Goal: Task Accomplishment & Management: Complete application form

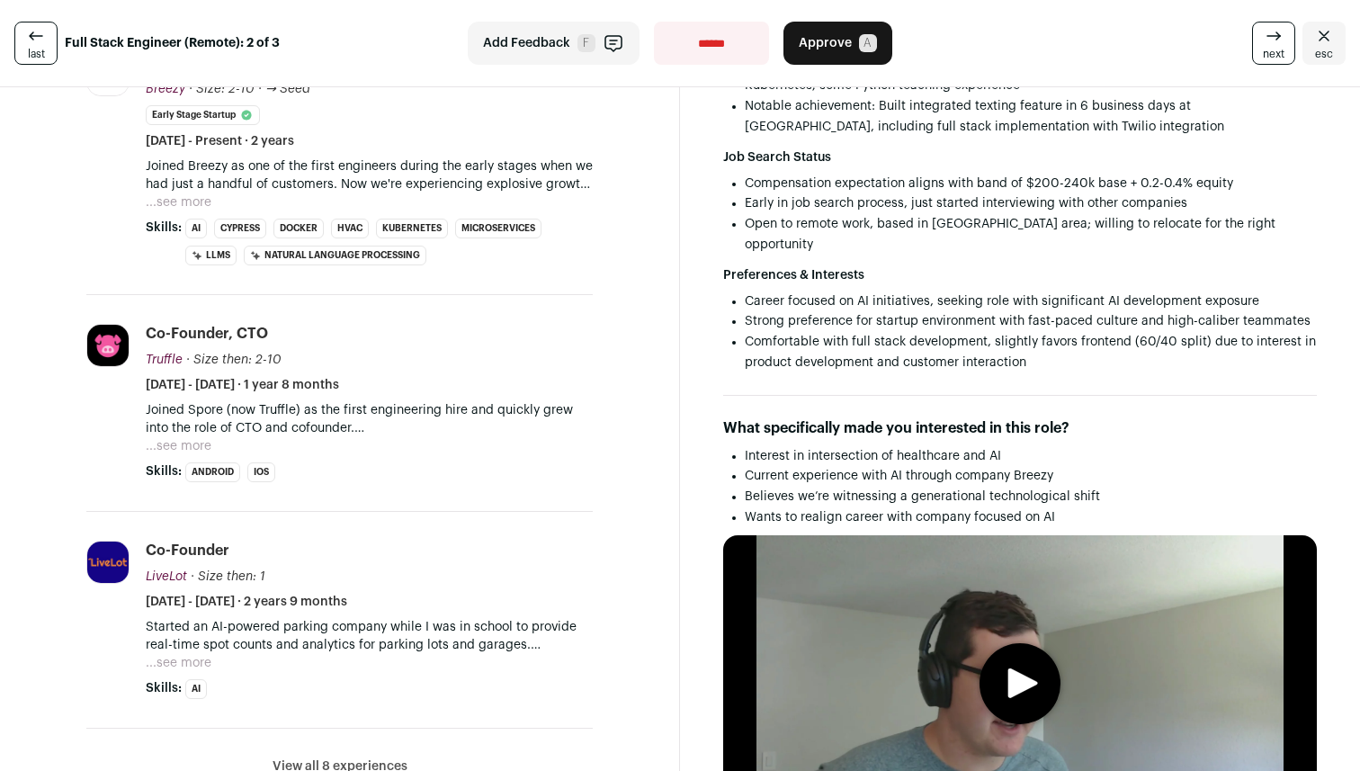
scroll to position [435, 0]
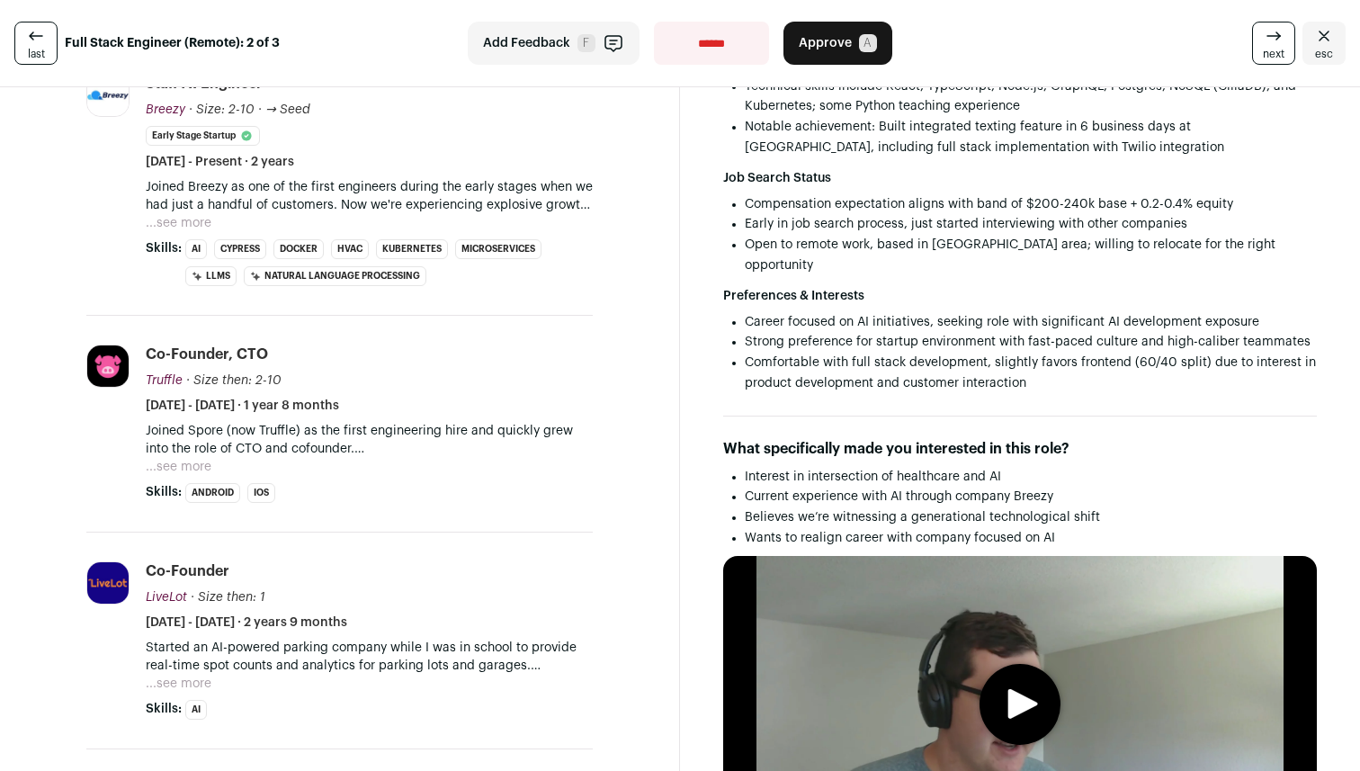
click at [192, 463] on button "...see more" at bounding box center [179, 467] width 66 height 18
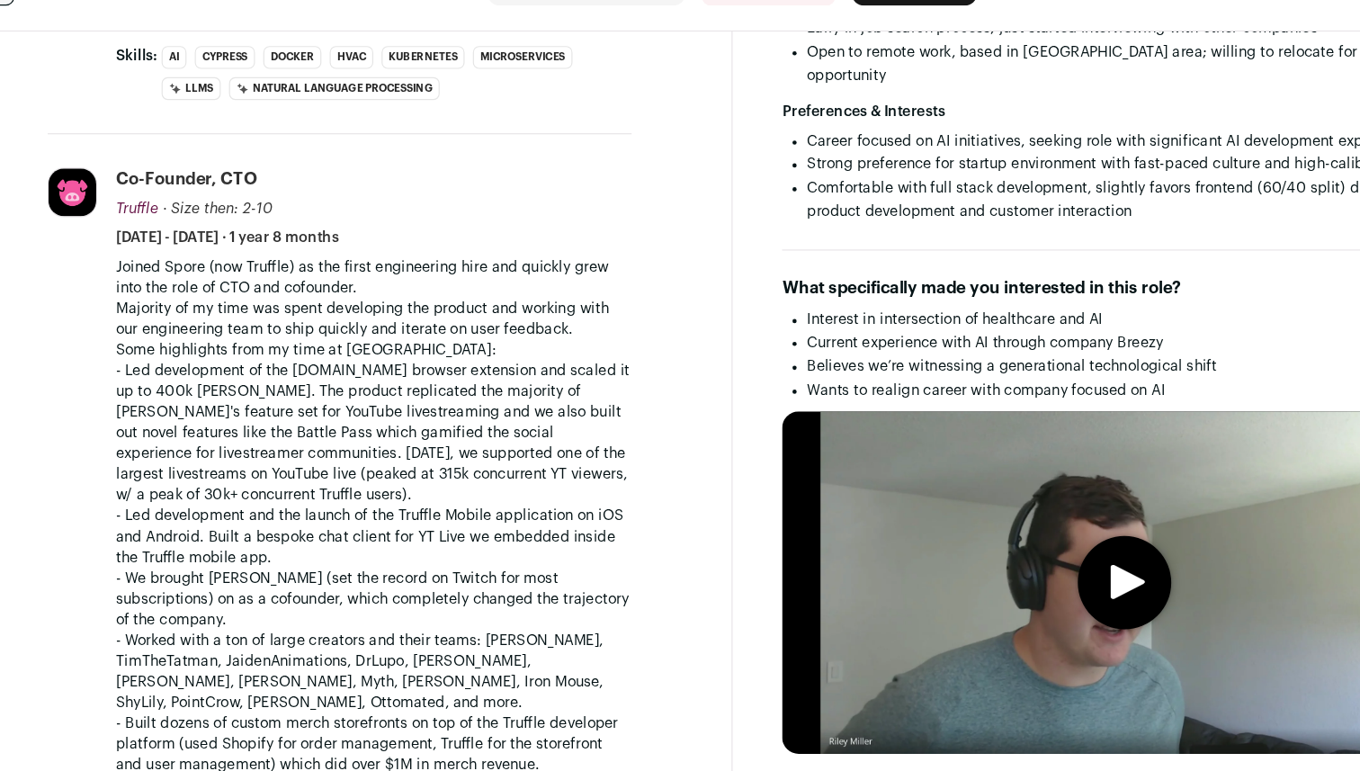
scroll to position [592, 0]
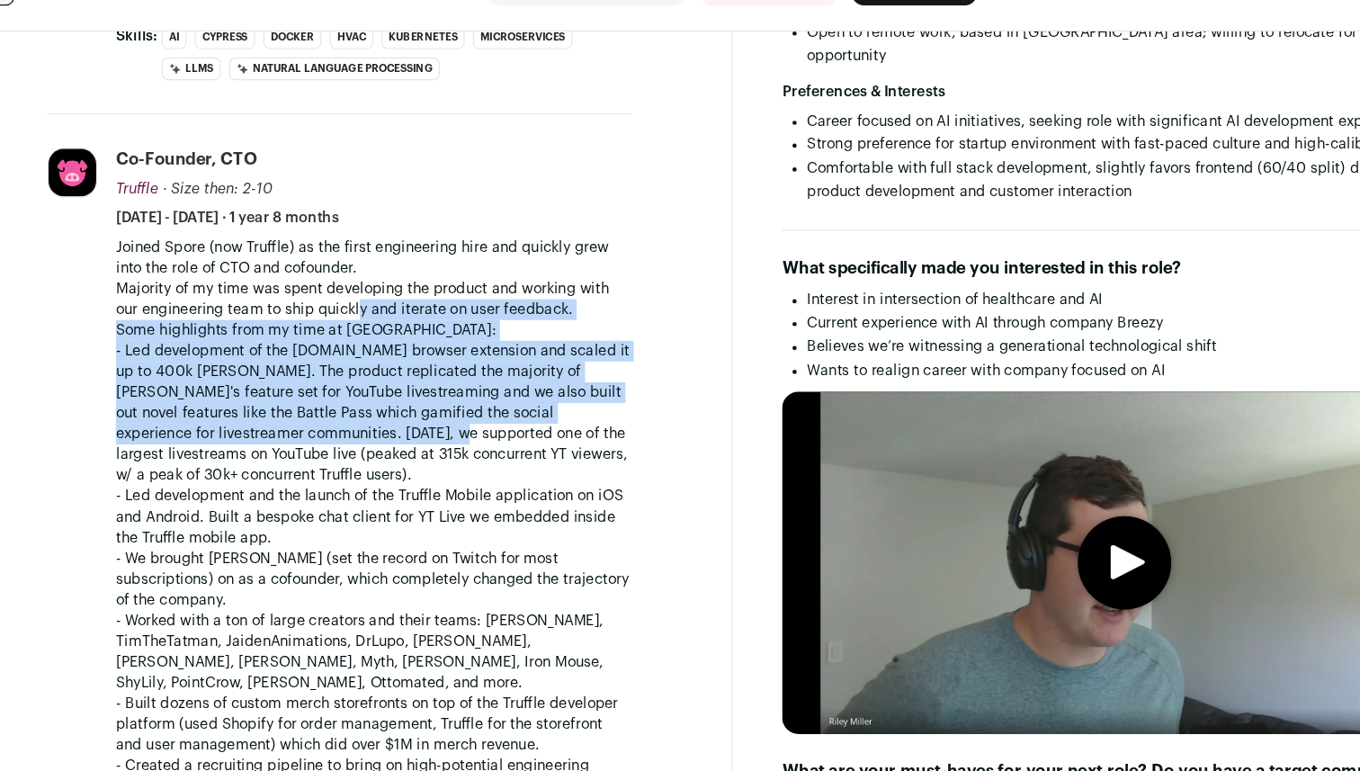
drag, startPoint x: 334, startPoint y: 439, endPoint x: 330, endPoint y: 334, distance: 105.3
click at [331, 334] on div "Joined Spore (now Truffle) as the first engineering hire and quickly grew into …" at bounding box center [369, 562] width 447 height 594
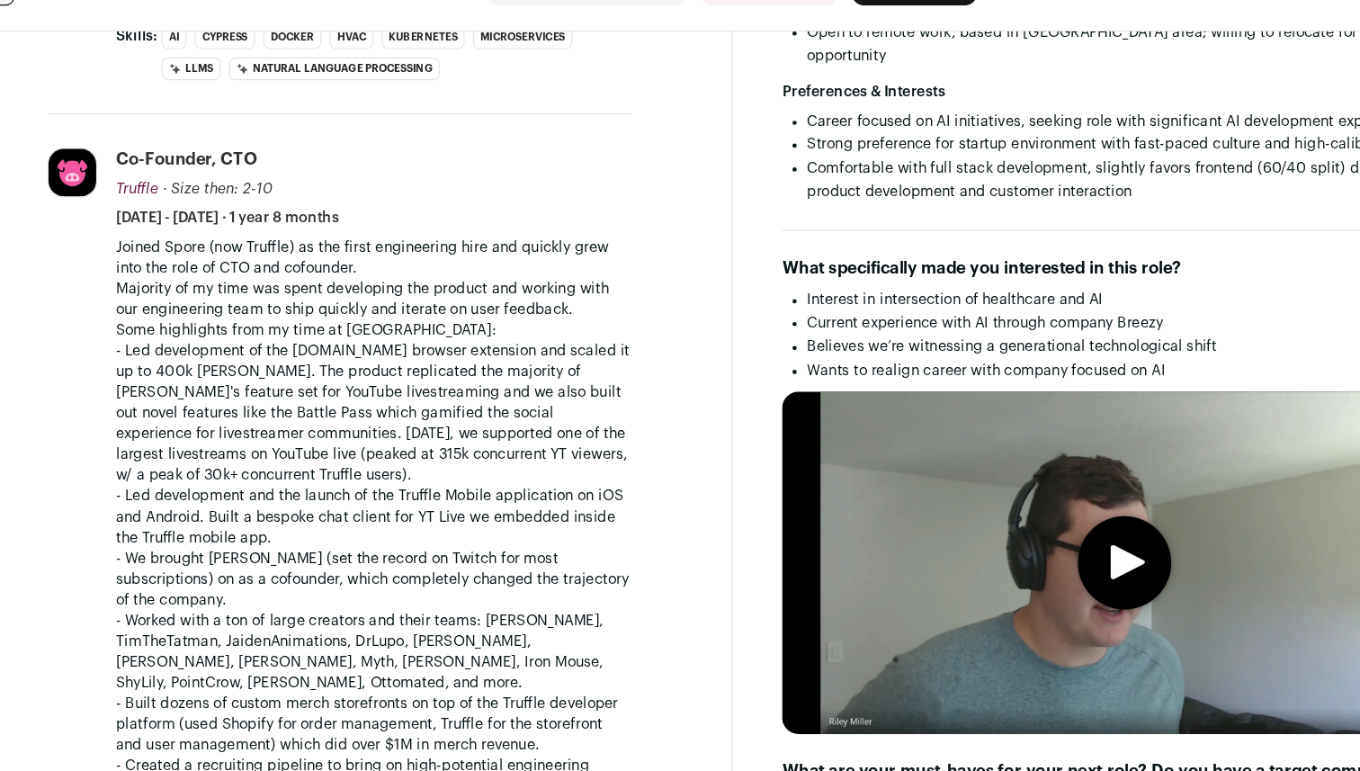
click at [143, 420] on li "Truffle [DOMAIN_NAME] Add to company list Public / Private Private Valuation Un…" at bounding box center [339, 546] width 506 height 774
drag, startPoint x: 147, startPoint y: 380, endPoint x: 213, endPoint y: 380, distance: 66.6
click at [213, 380] on p "- Led development of the [DOMAIN_NAME] browser extension and scaled it up to 40…" at bounding box center [369, 418] width 447 height 126
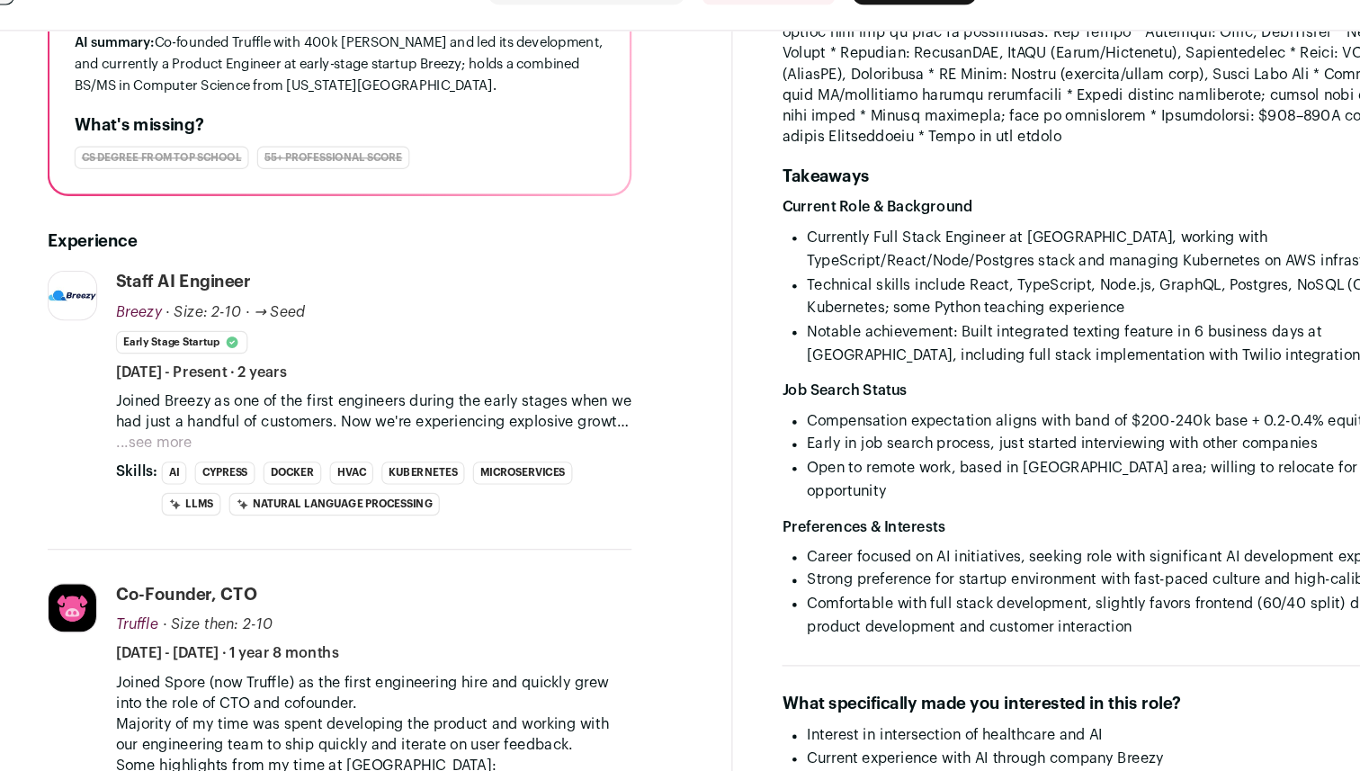
scroll to position [203, 0]
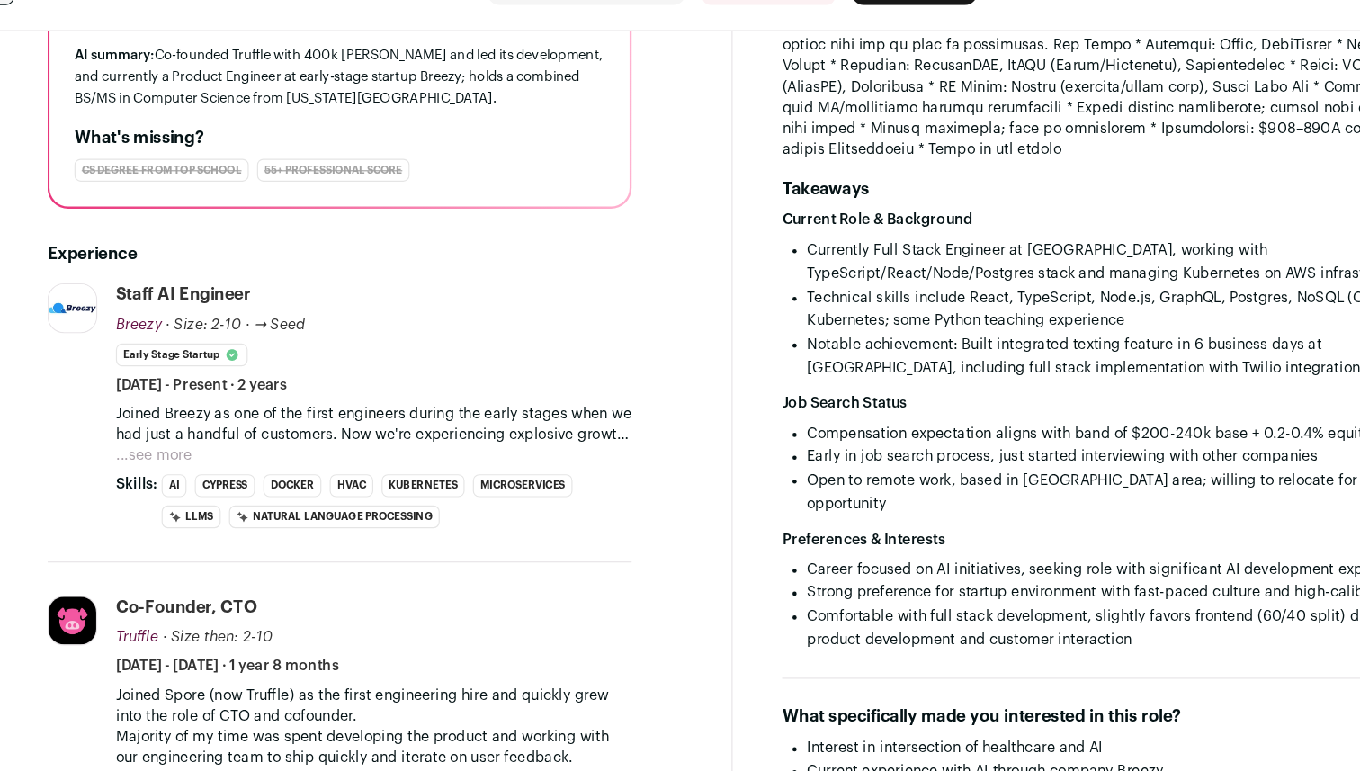
click at [183, 452] on button "...see more" at bounding box center [179, 455] width 66 height 18
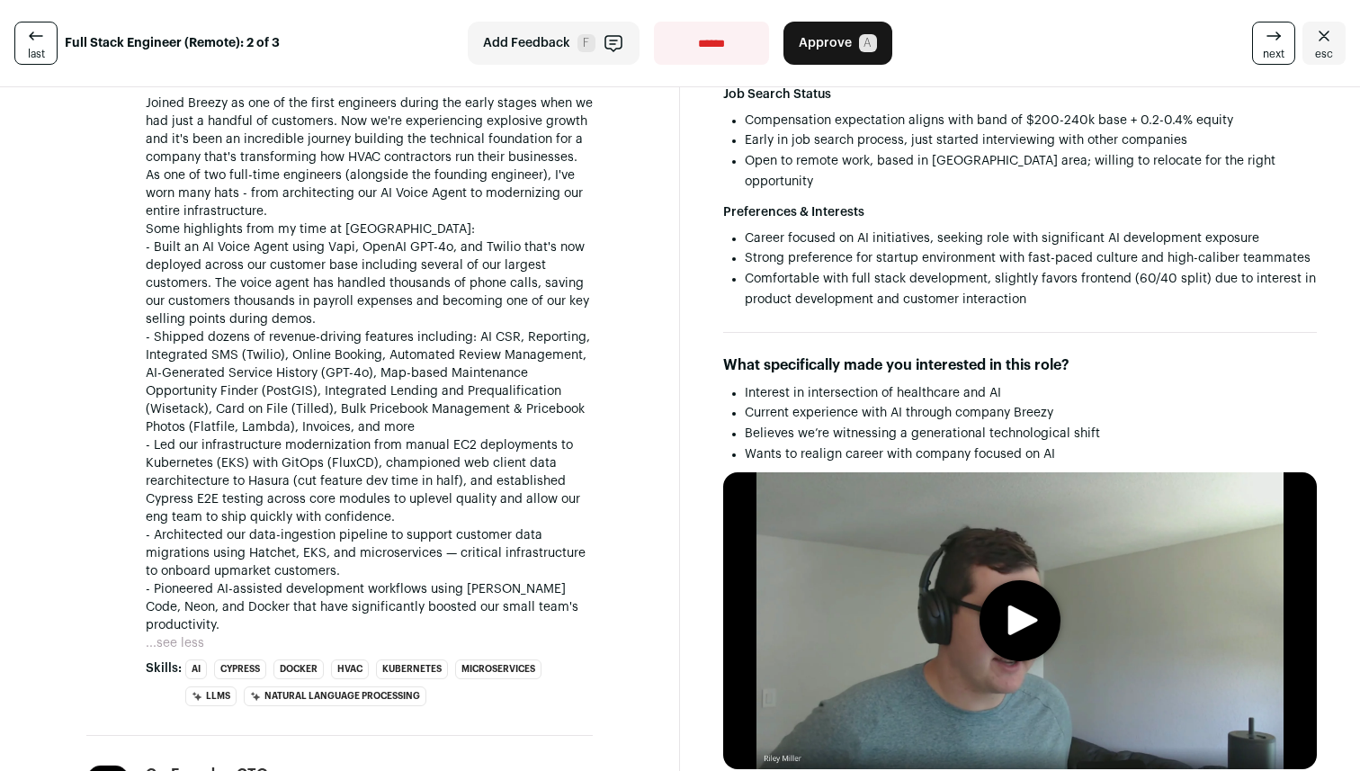
scroll to position [0, 0]
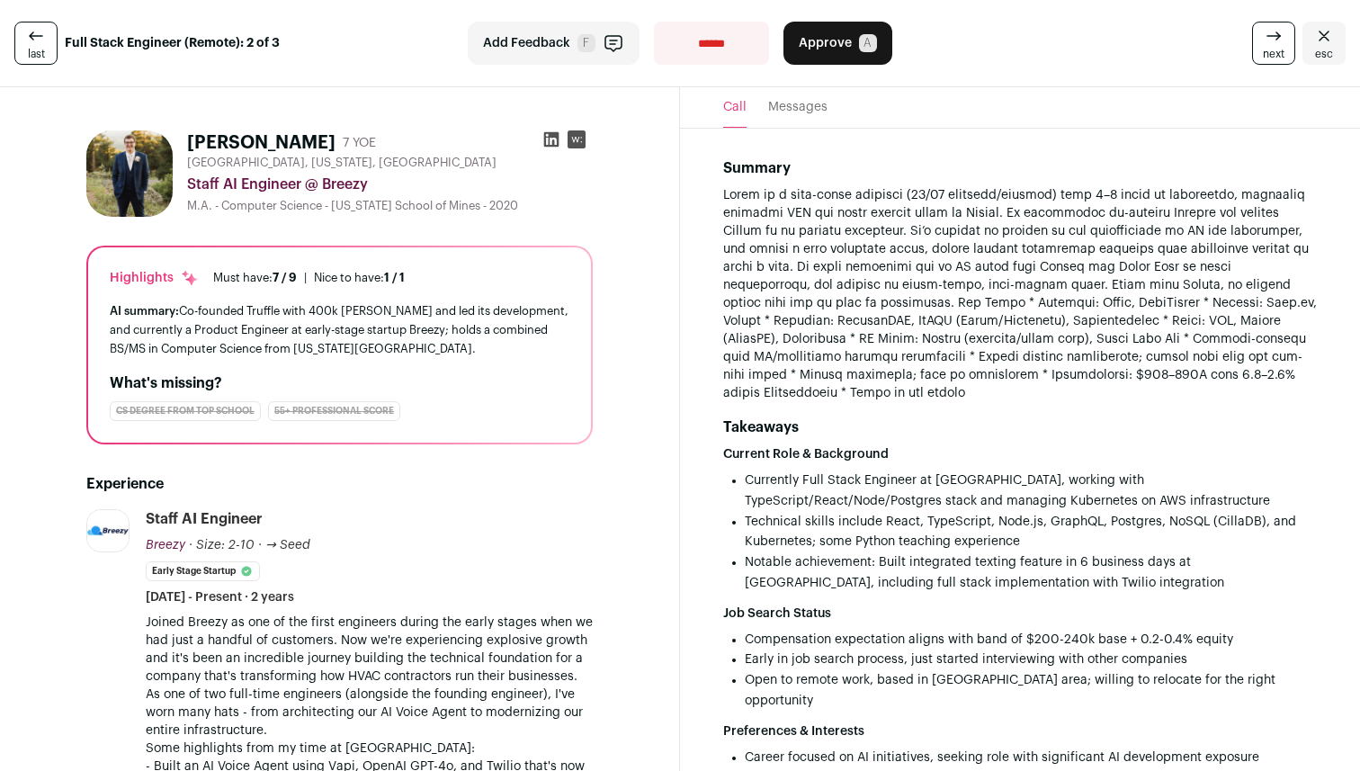
click at [808, 40] on span "Approve" at bounding box center [825, 43] width 53 height 18
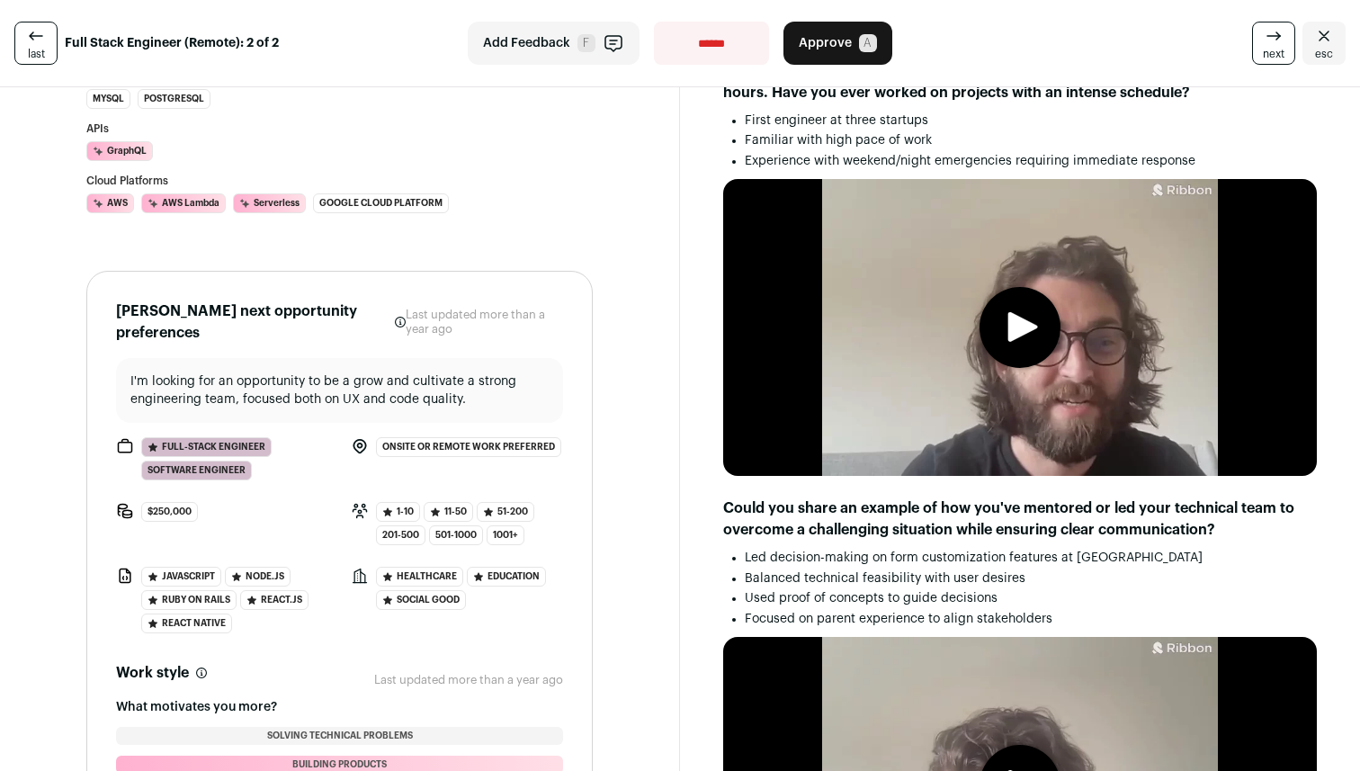
scroll to position [1562, 0]
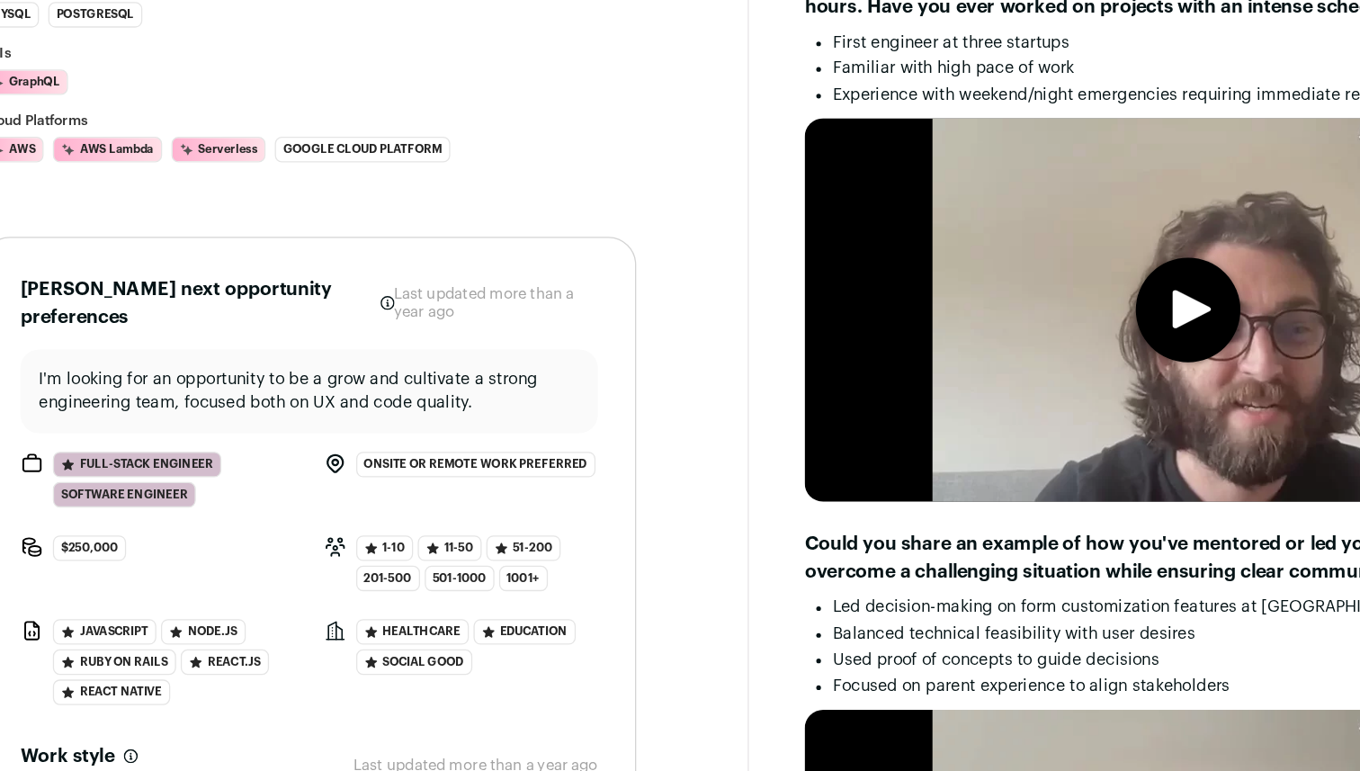
click at [443, 408] on p "I'm looking for an opportunity to be a grow and cultivate a strong engineering …" at bounding box center [339, 395] width 418 height 36
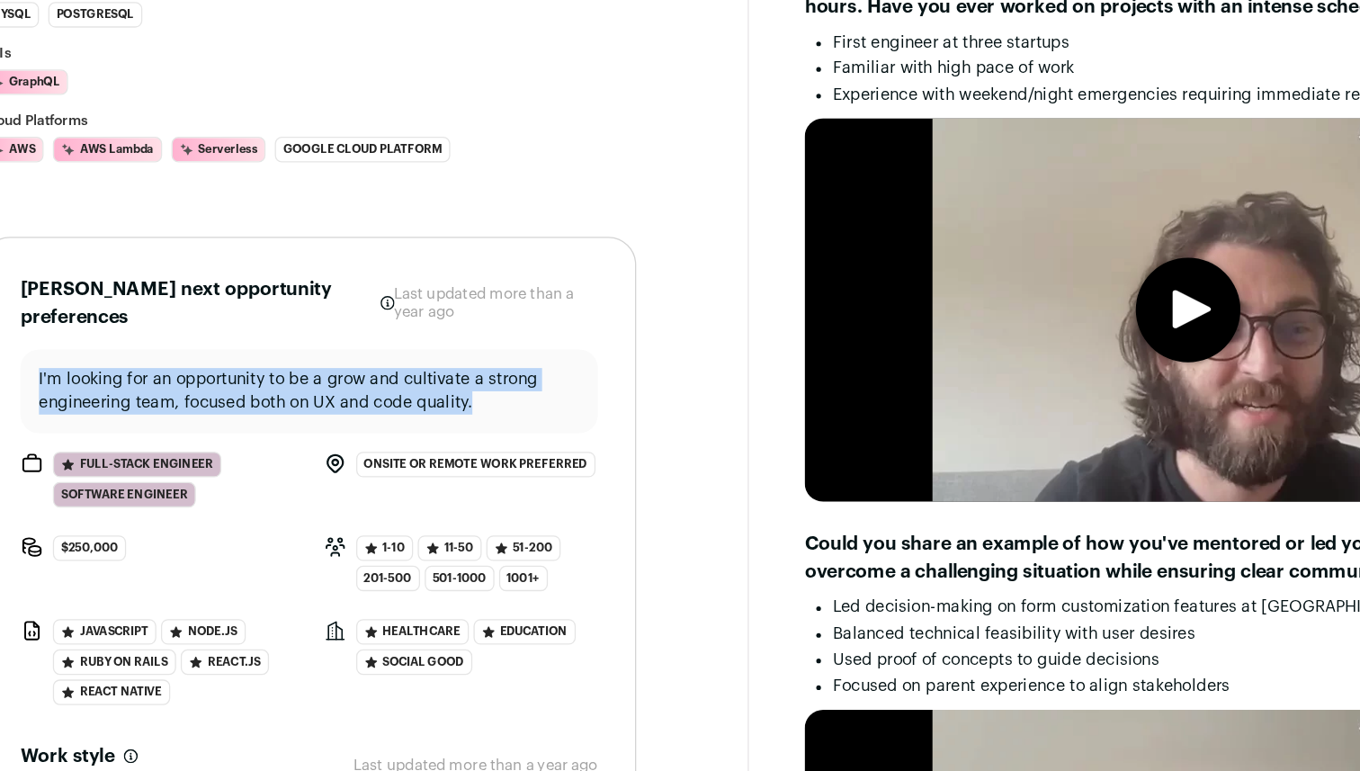
click at [443, 408] on p "I'm looking for an opportunity to be a grow and cultivate a strong engineering …" at bounding box center [339, 395] width 418 height 36
click at [473, 408] on p "I'm looking for an opportunity to be a grow and cultivate a strong engineering …" at bounding box center [339, 395] width 418 height 36
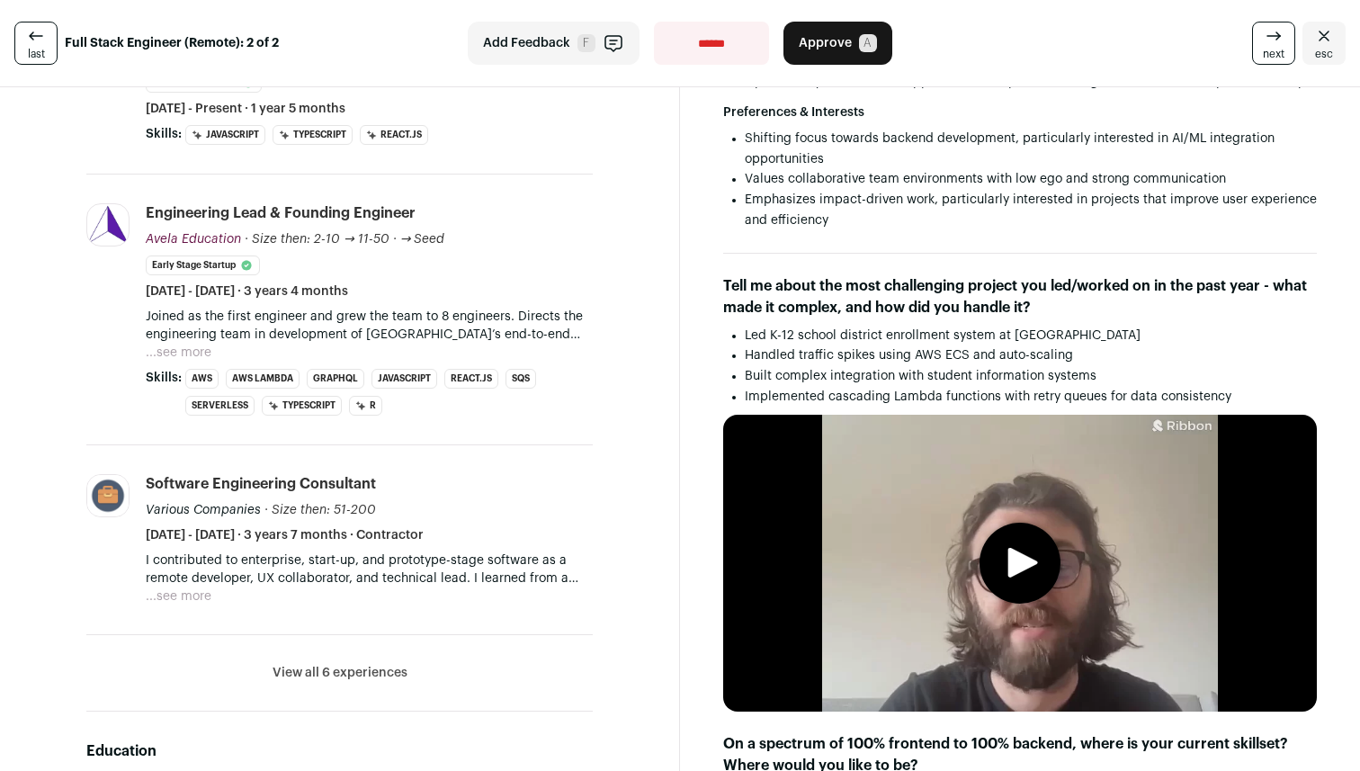
scroll to position [0, 0]
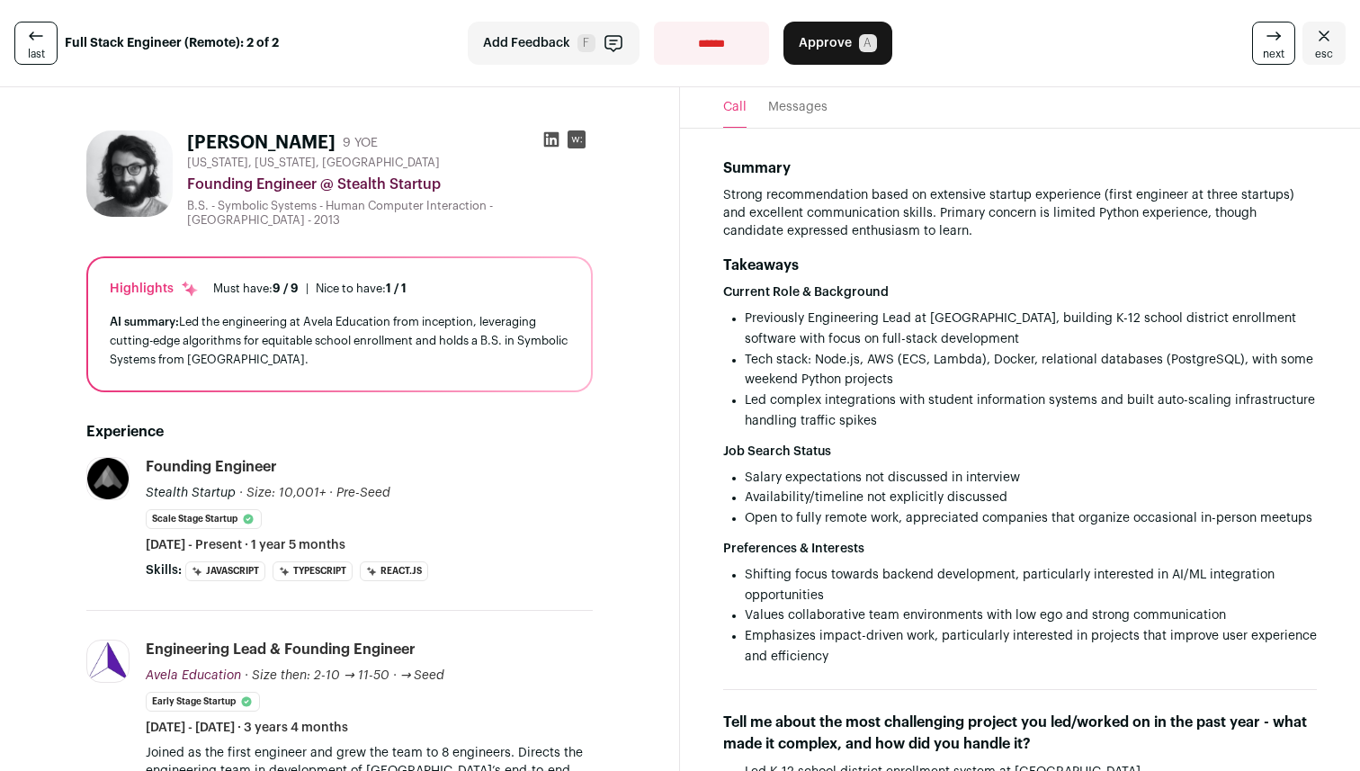
click at [38, 44] on icon at bounding box center [36, 36] width 22 height 22
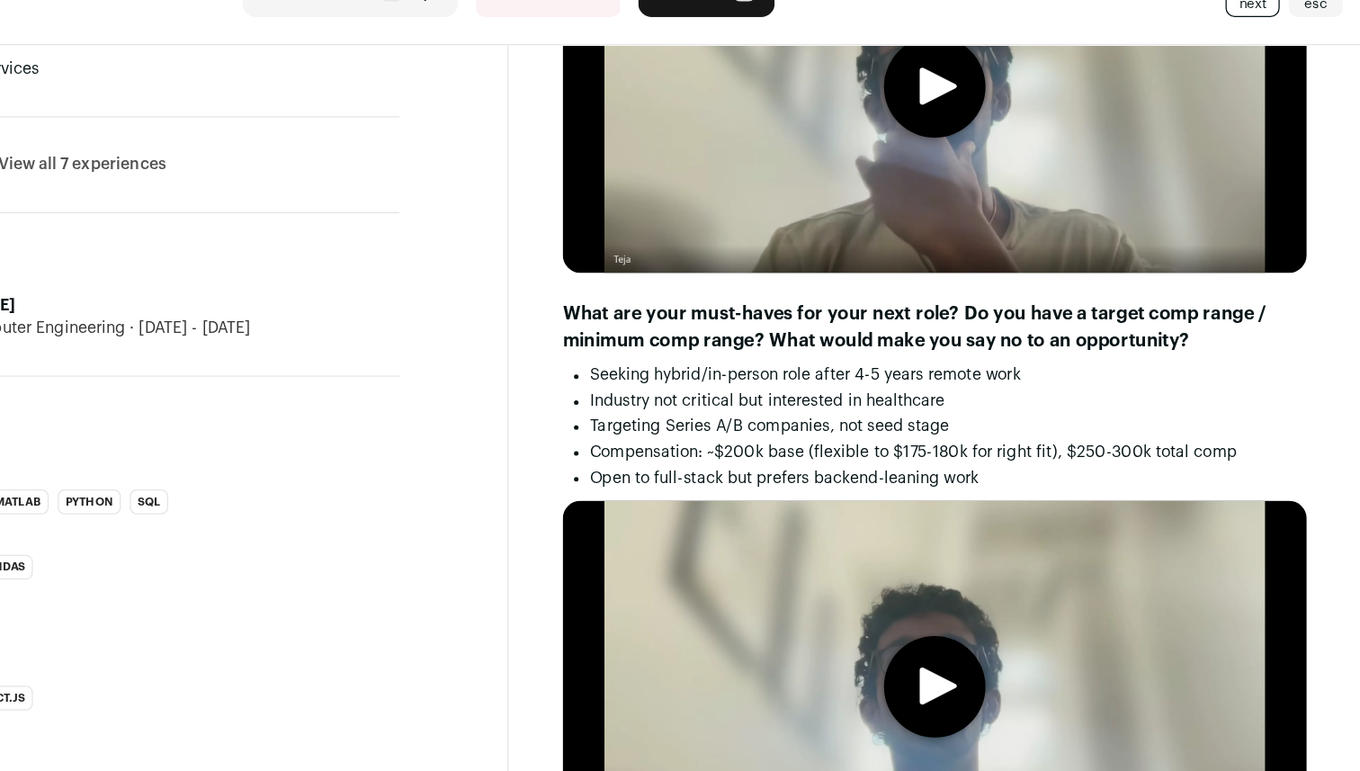
click at [1014, 420] on li "Compensation: ~$200k base (flexible to $175-180k for right fit), $250-300k tota…" at bounding box center [1031, 412] width 572 height 21
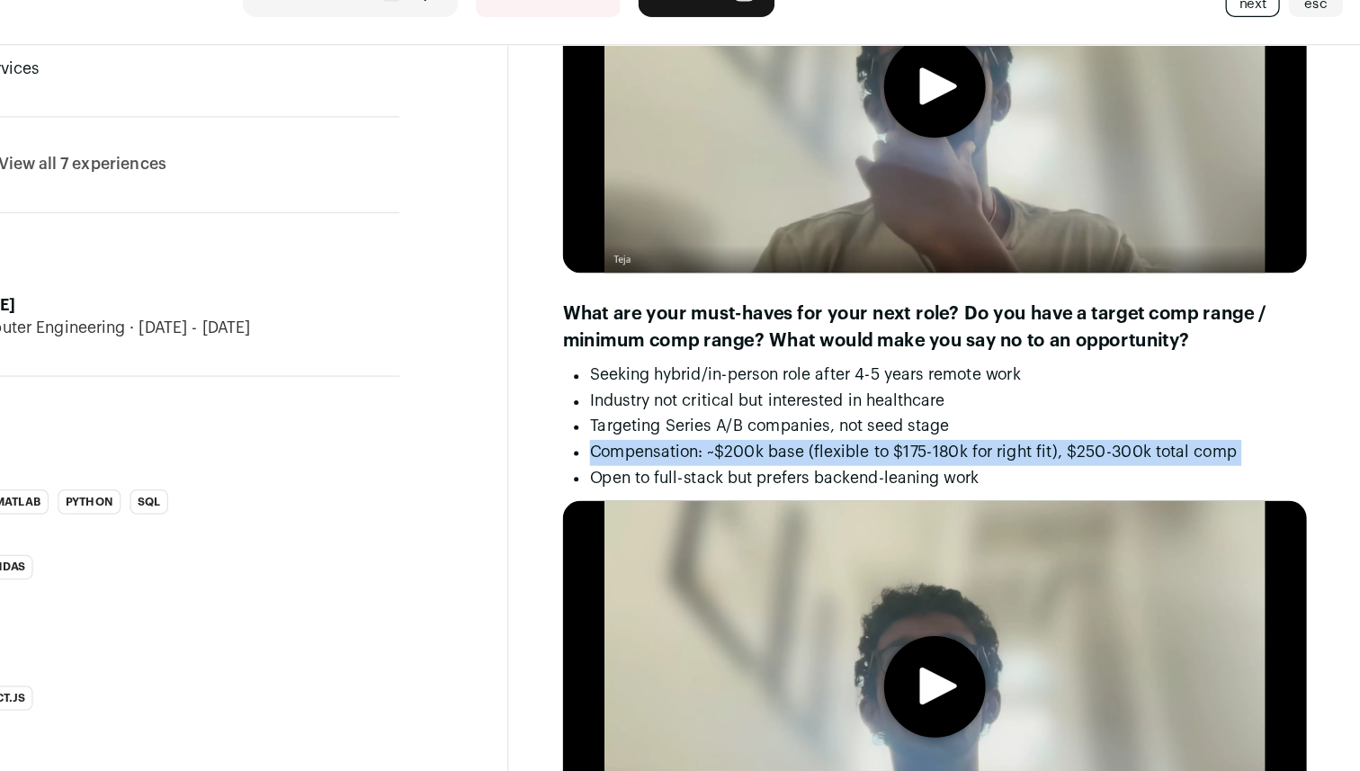
click at [1014, 420] on li "Compensation: ~$200k base (flexible to $175-180k for right fit), $250-300k tota…" at bounding box center [1031, 412] width 572 height 21
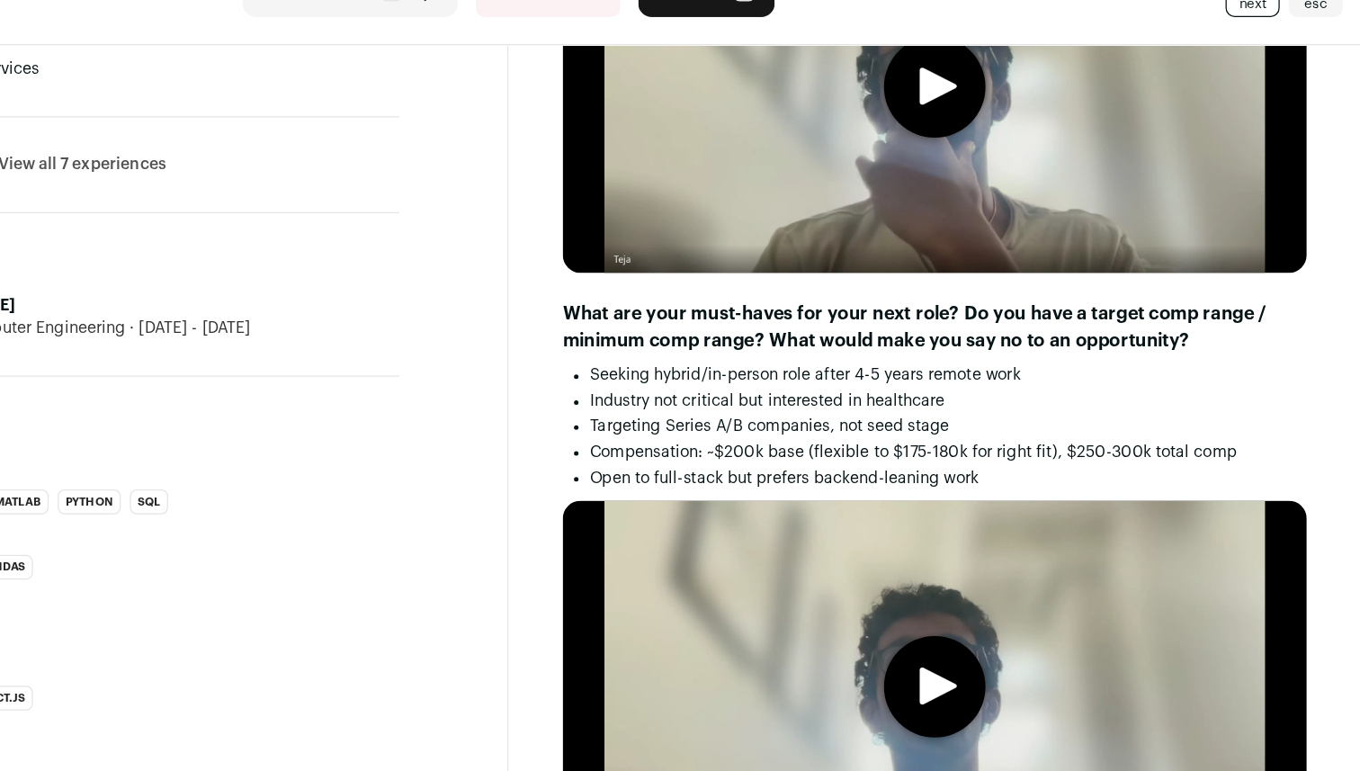
click at [1034, 423] on li "Compensation: ~$200k base (flexible to $175-180k for right fit), $250-300k tota…" at bounding box center [1031, 412] width 572 height 21
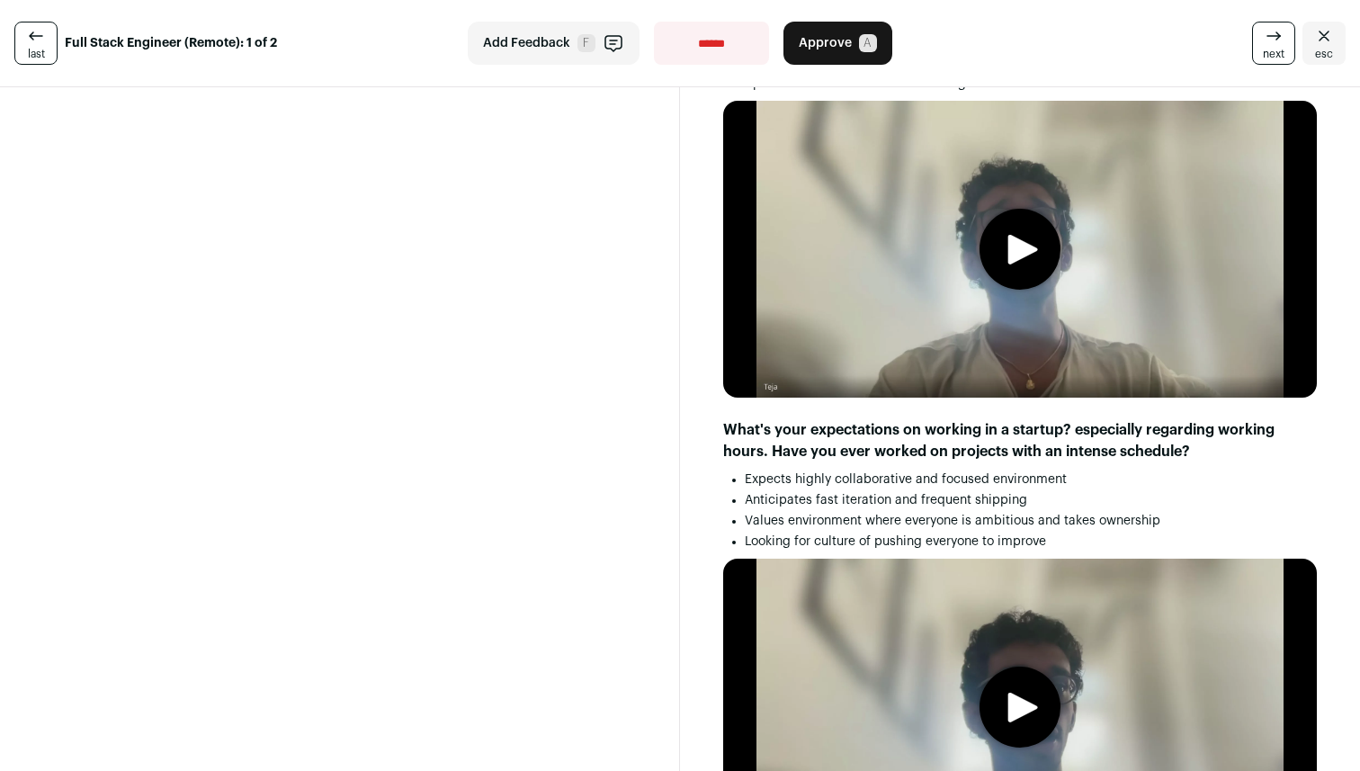
scroll to position [3507, 0]
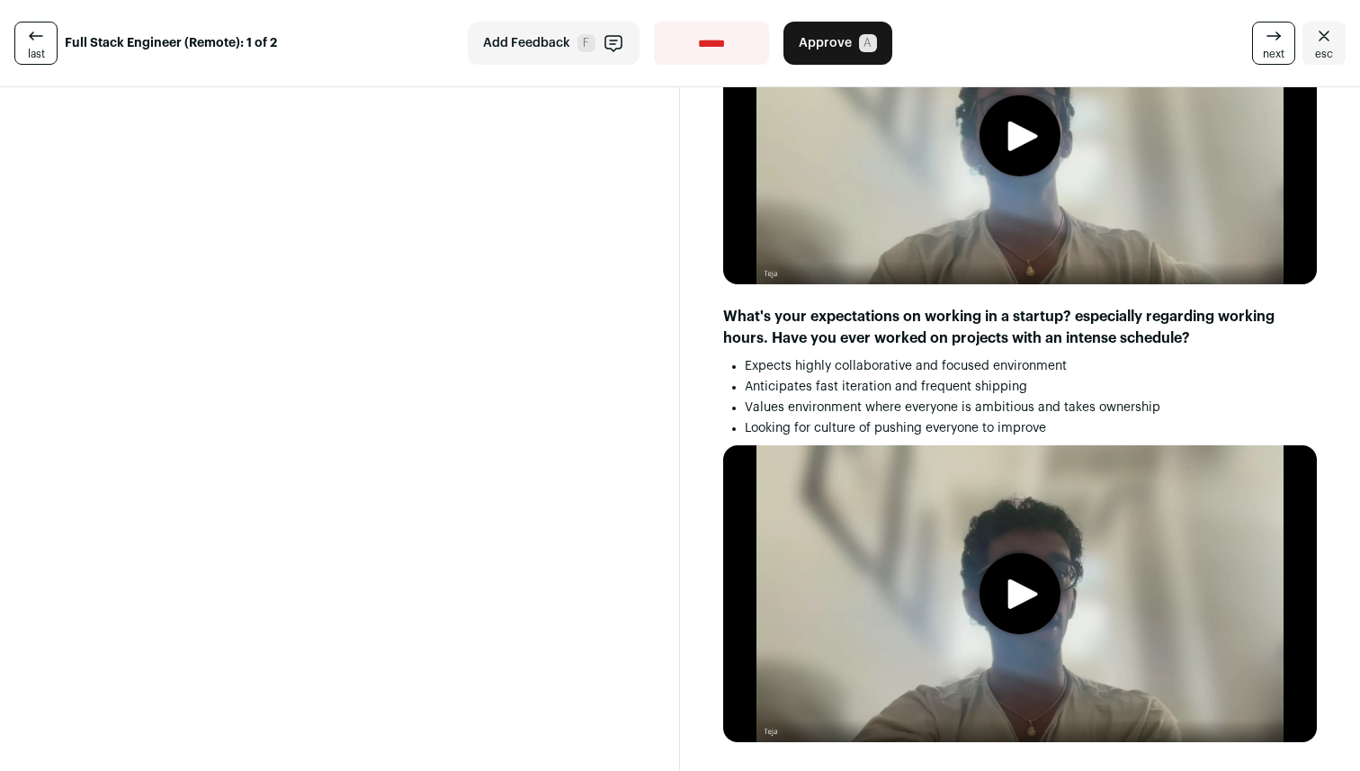
click at [834, 40] on span "Approve" at bounding box center [825, 43] width 53 height 18
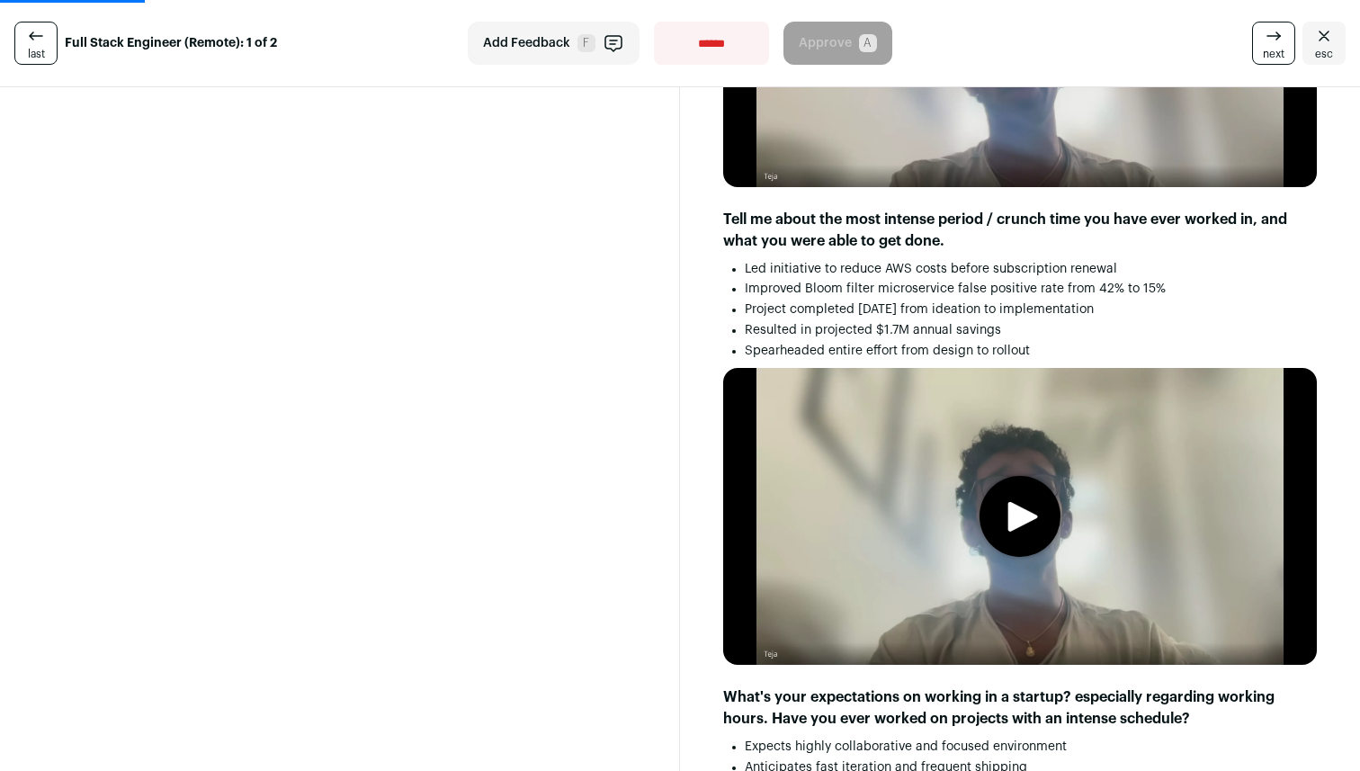
scroll to position [2418, 0]
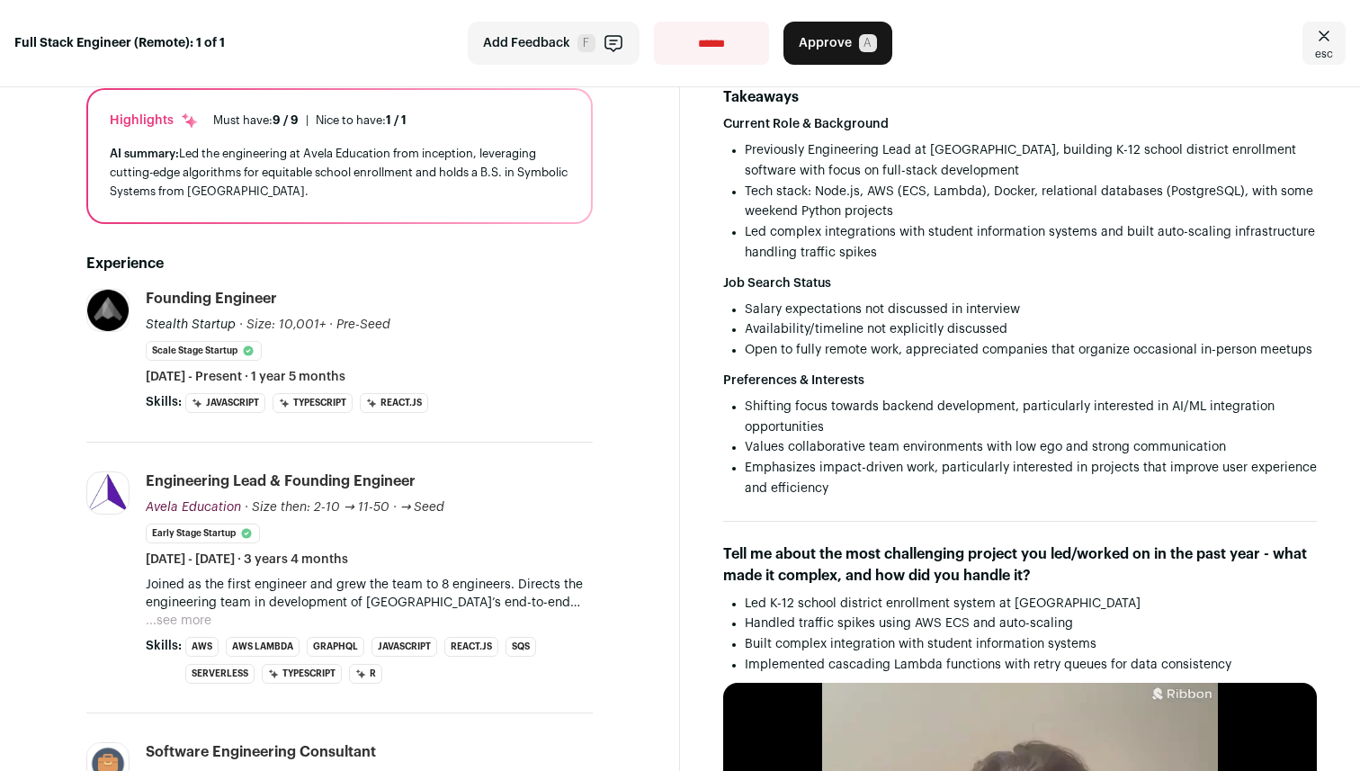
scroll to position [216, 0]
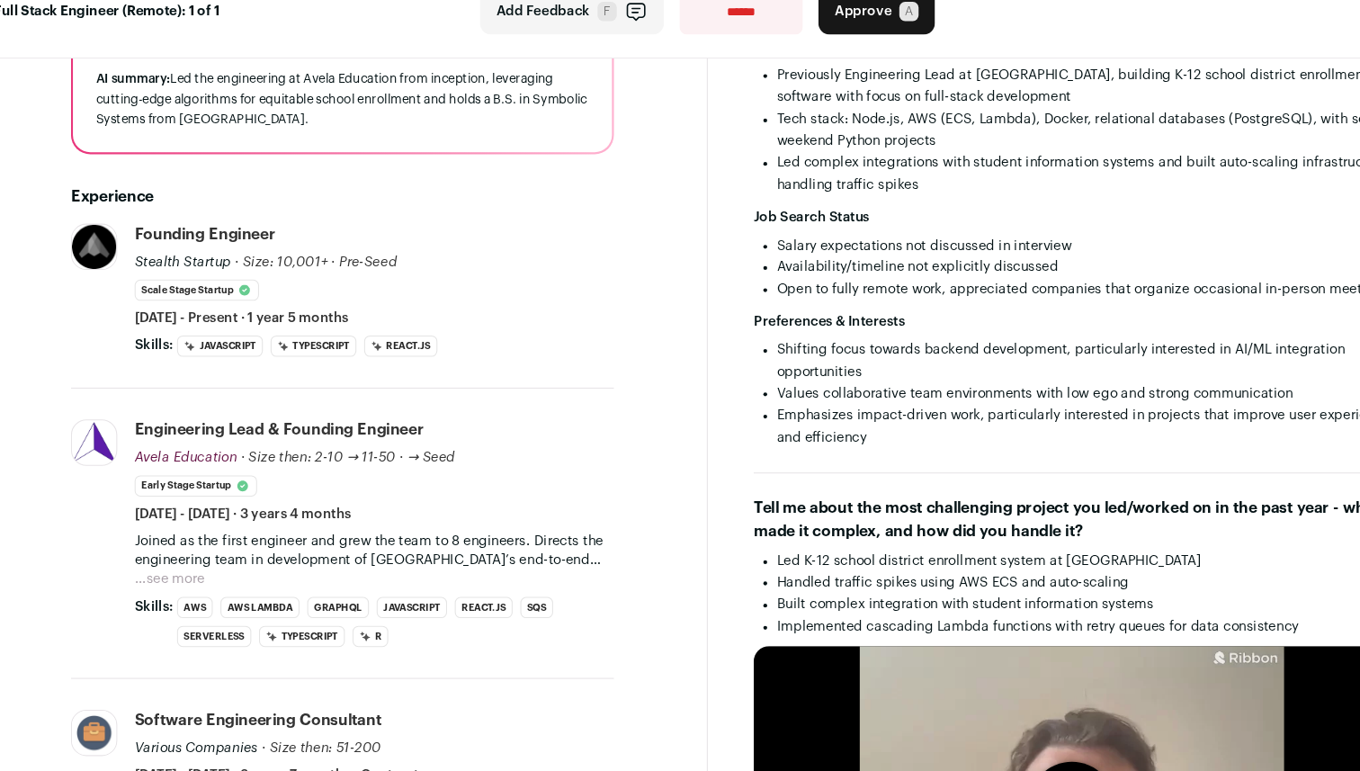
click at [196, 564] on button "...see more" at bounding box center [179, 573] width 66 height 18
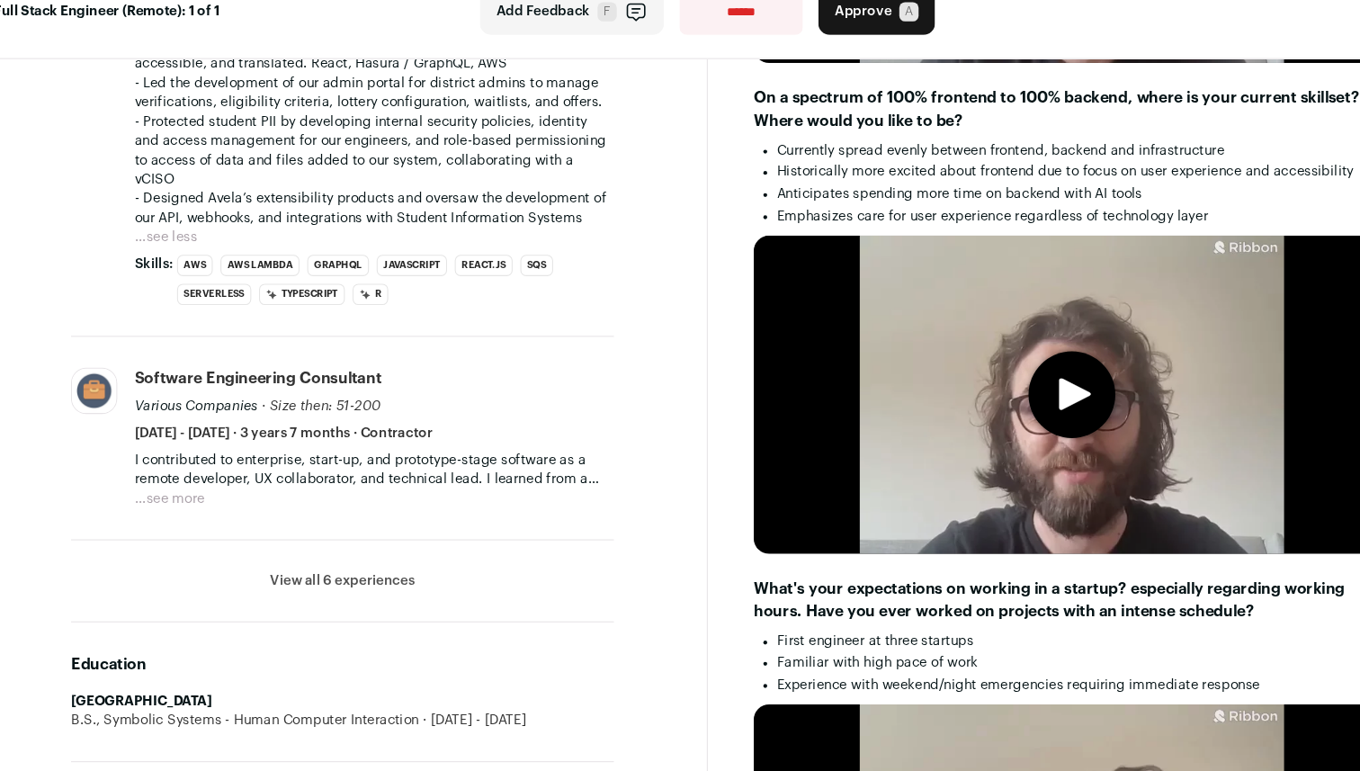
scroll to position [1142, 0]
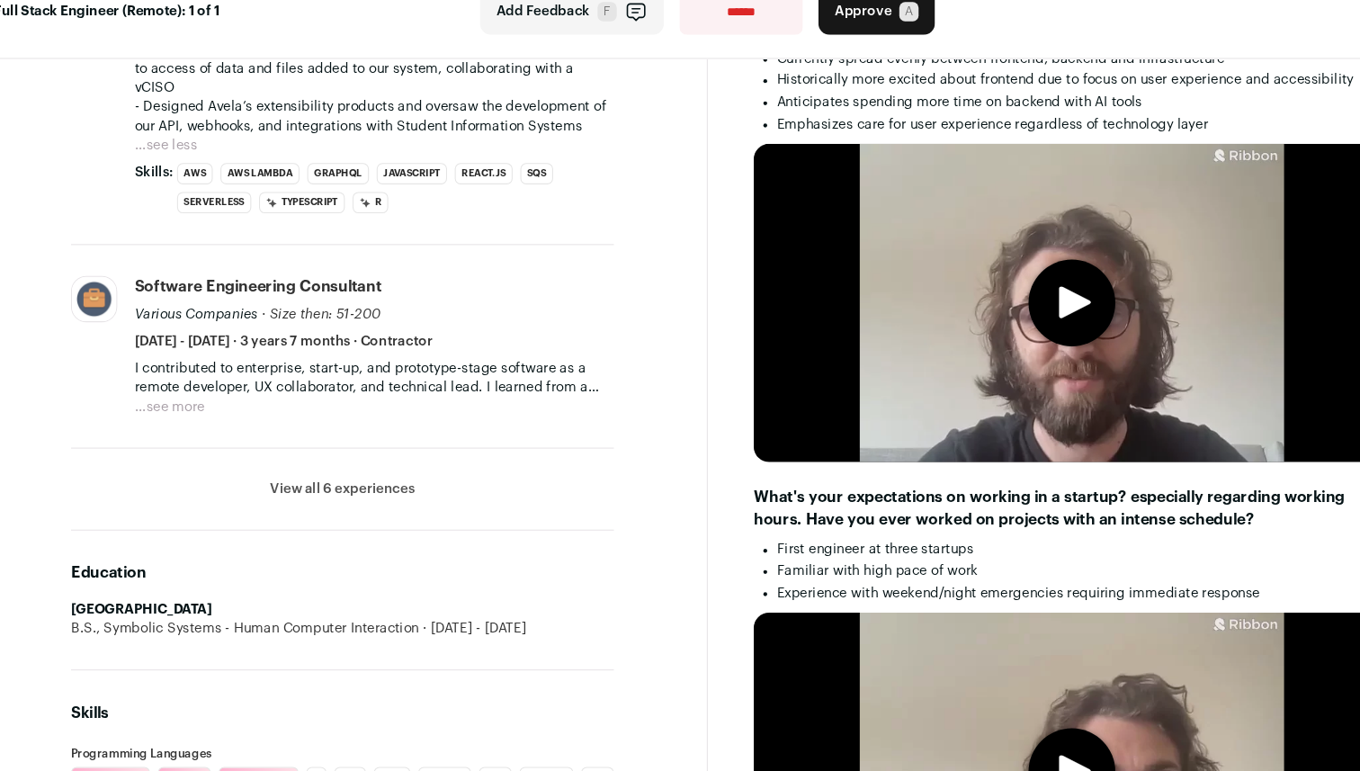
click at [314, 479] on button "View all 6 experiences" at bounding box center [340, 488] width 135 height 18
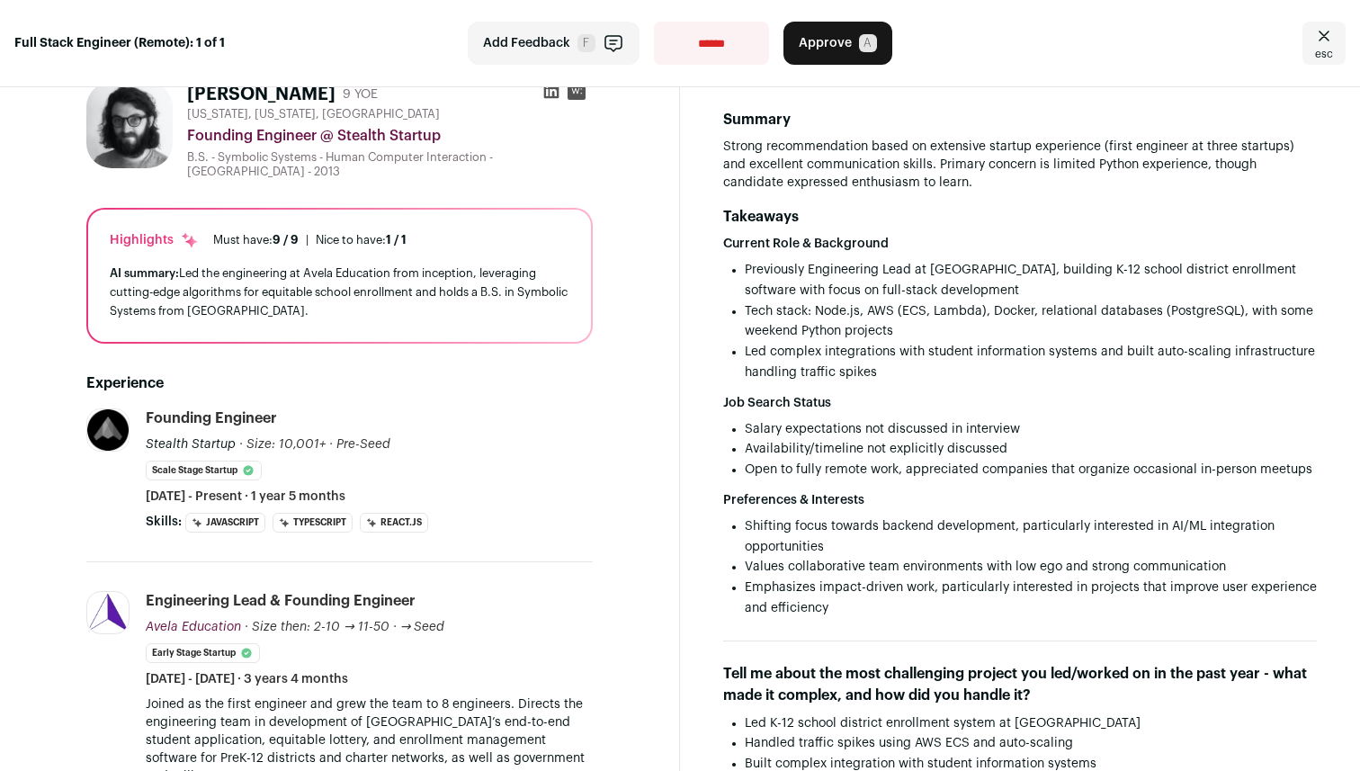
scroll to position [0, 0]
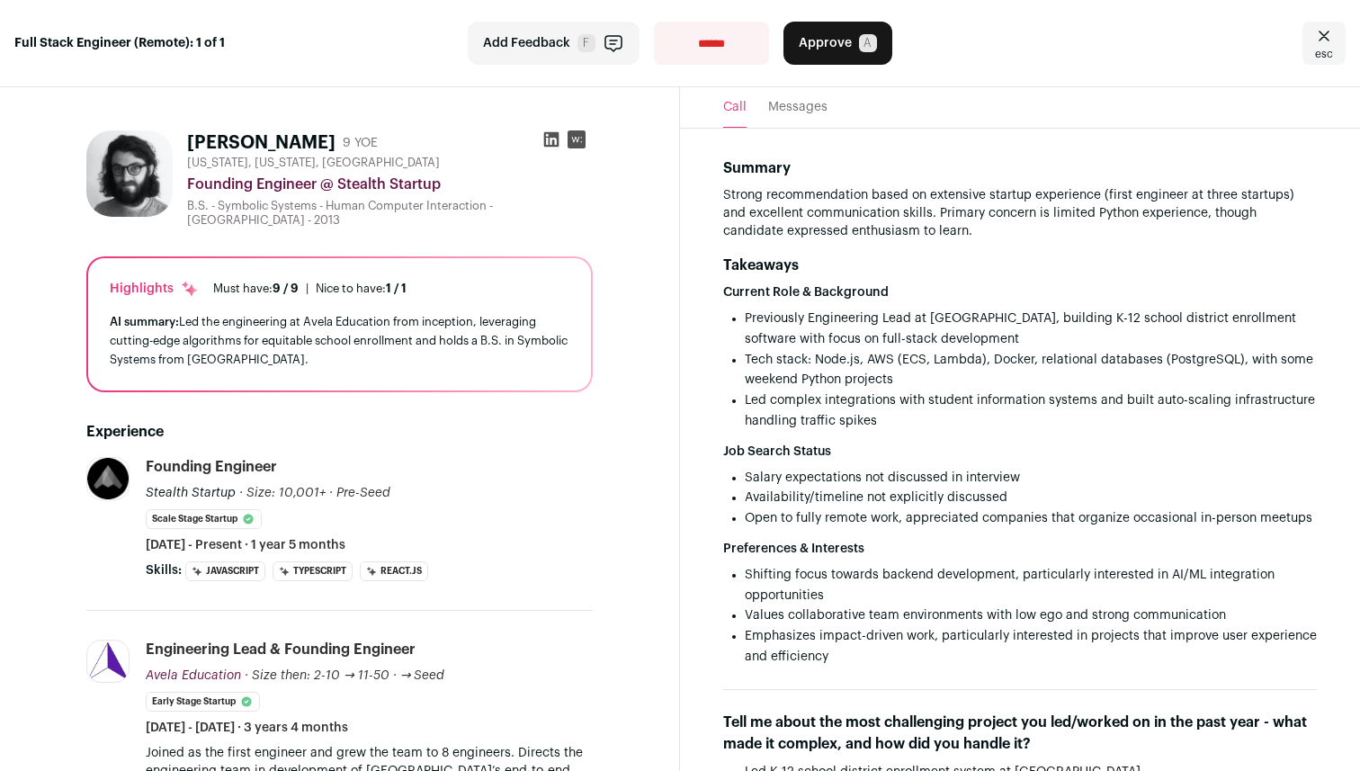
click at [695, 42] on select "**********" at bounding box center [711, 43] width 115 height 43
click at [654, 22] on select "**********" at bounding box center [711, 43] width 115 height 43
click at [689, 39] on select "**********" at bounding box center [711, 43] width 115 height 43
select select "**********"
click at [654, 22] on select "**********" at bounding box center [711, 43] width 115 height 43
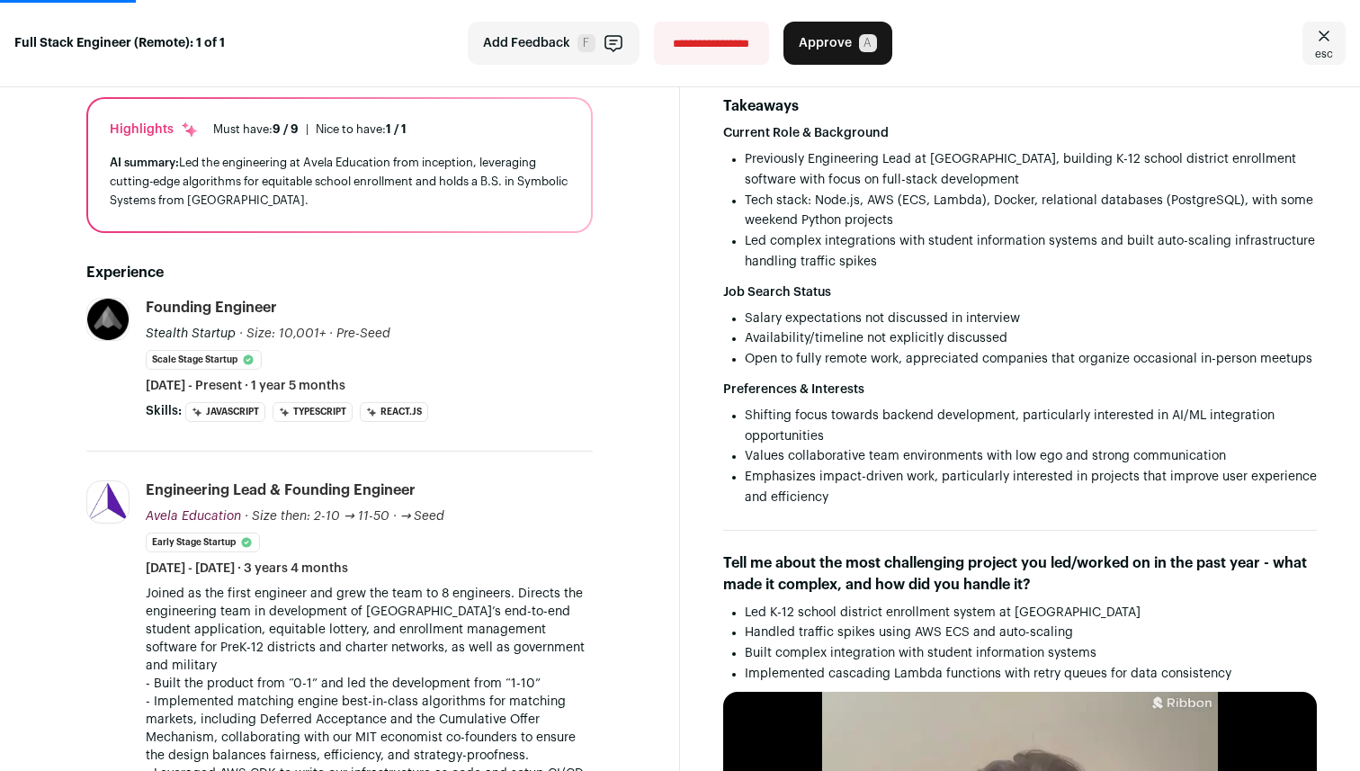
scroll to position [233, 0]
